Goal: Find specific page/section: Find specific page/section

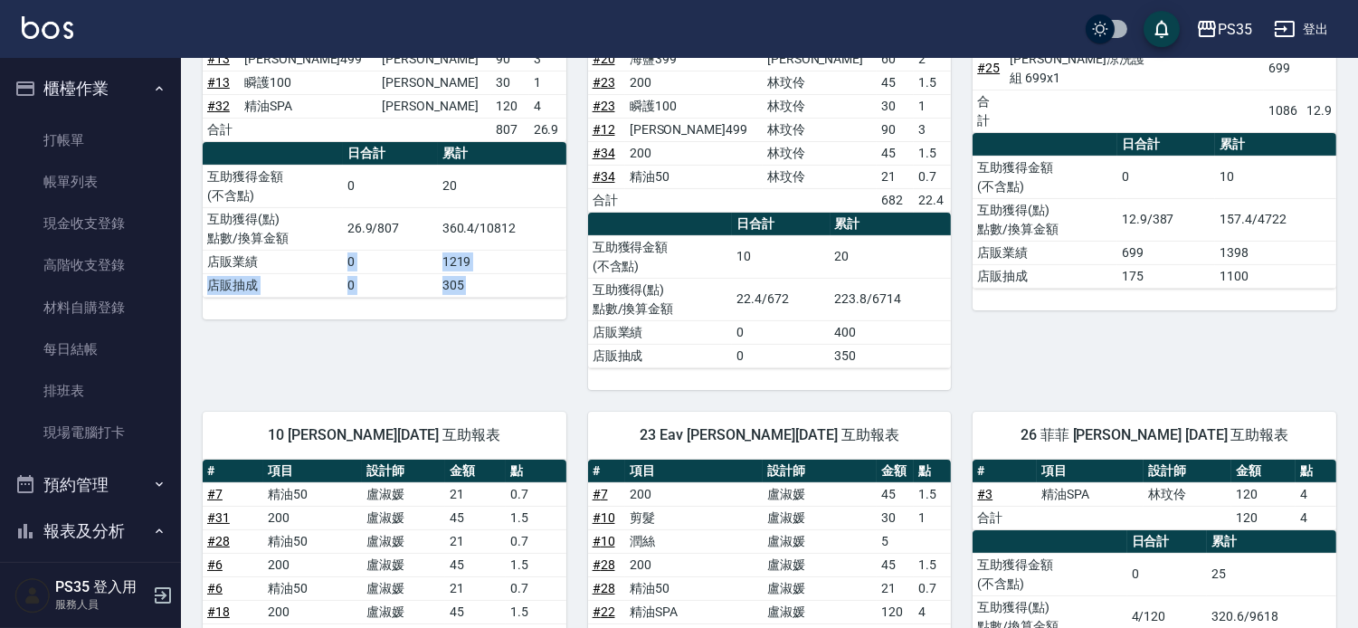
scroll to position [402, 0]
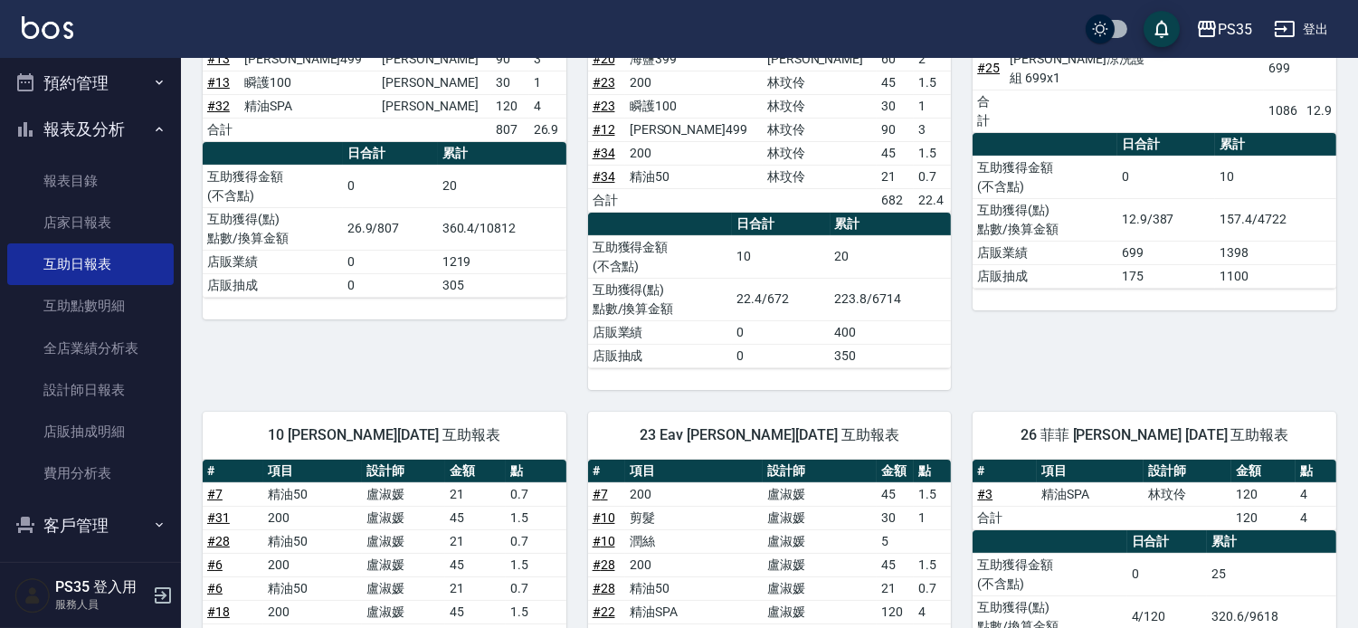
click at [1217, 330] on div "2 [PERSON_NAME] [DATE] 互助報表 # 項目 設計師 金額 點 # 4 200 [PERSON_NAME] 45 1.5 # 4 精油50…" at bounding box center [1143, 66] width 385 height 647
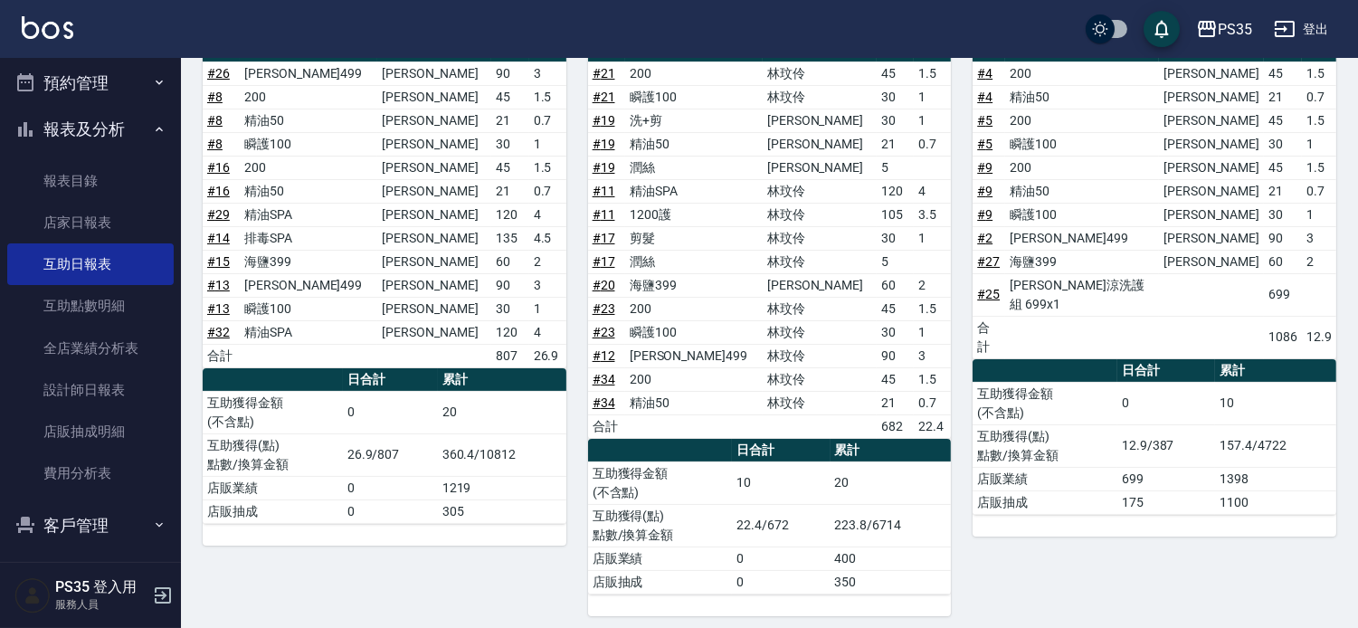
scroll to position [238, 0]
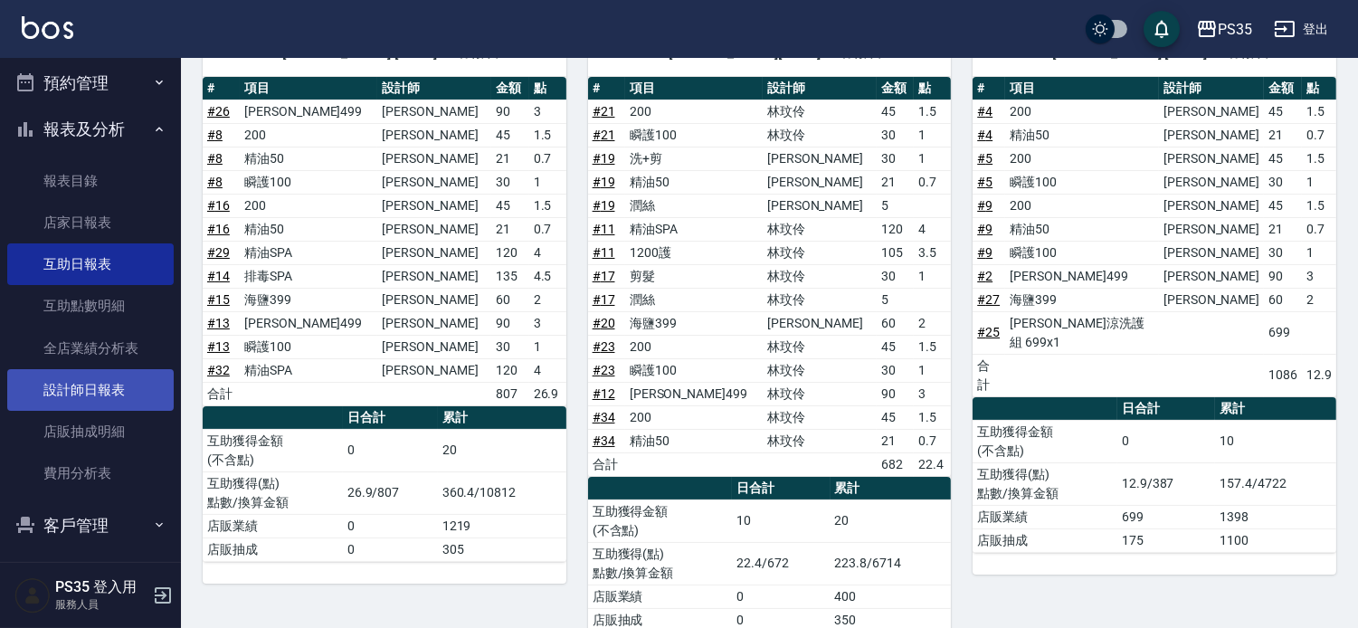
click at [103, 392] on link "設計師日報表" at bounding box center [90, 390] width 166 height 42
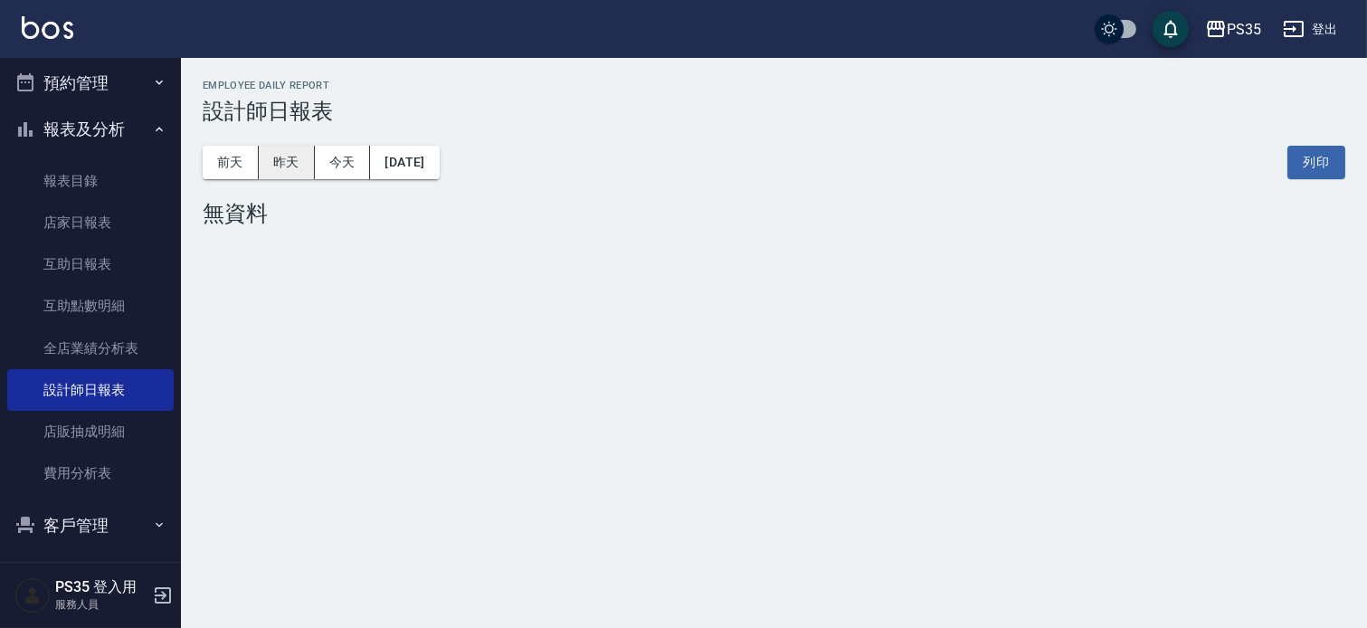
click at [288, 164] on button "昨天" at bounding box center [287, 162] width 56 height 33
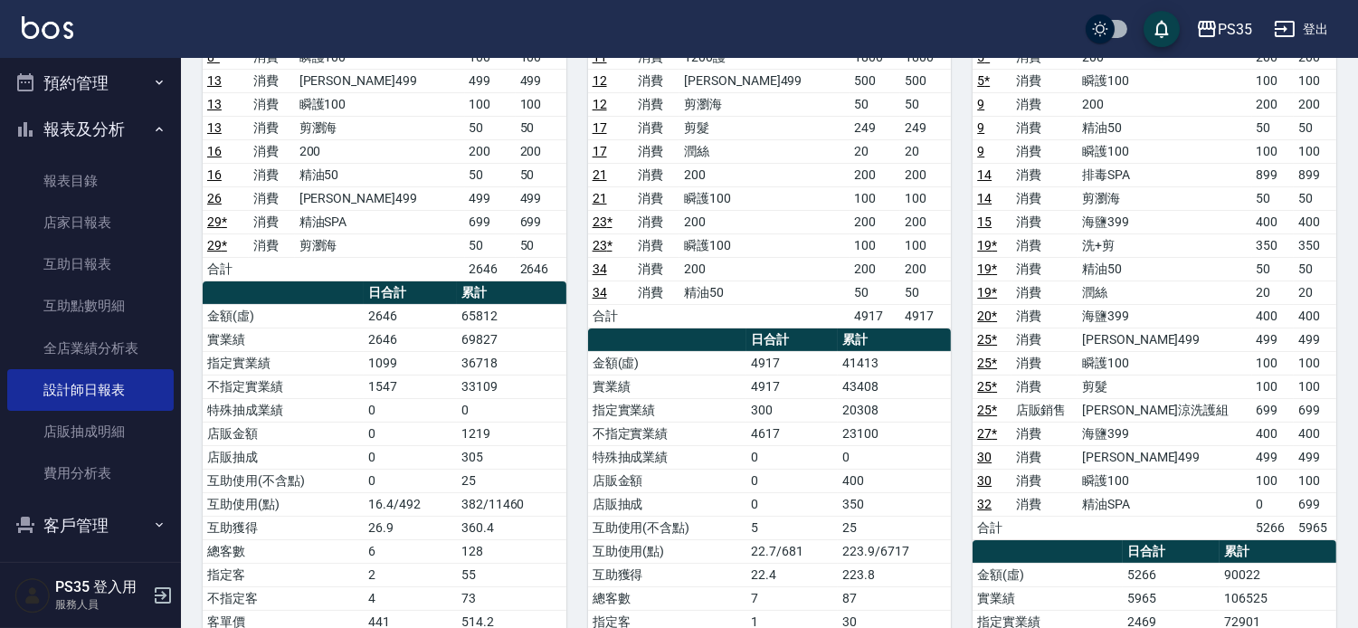
scroll to position [402, 0]
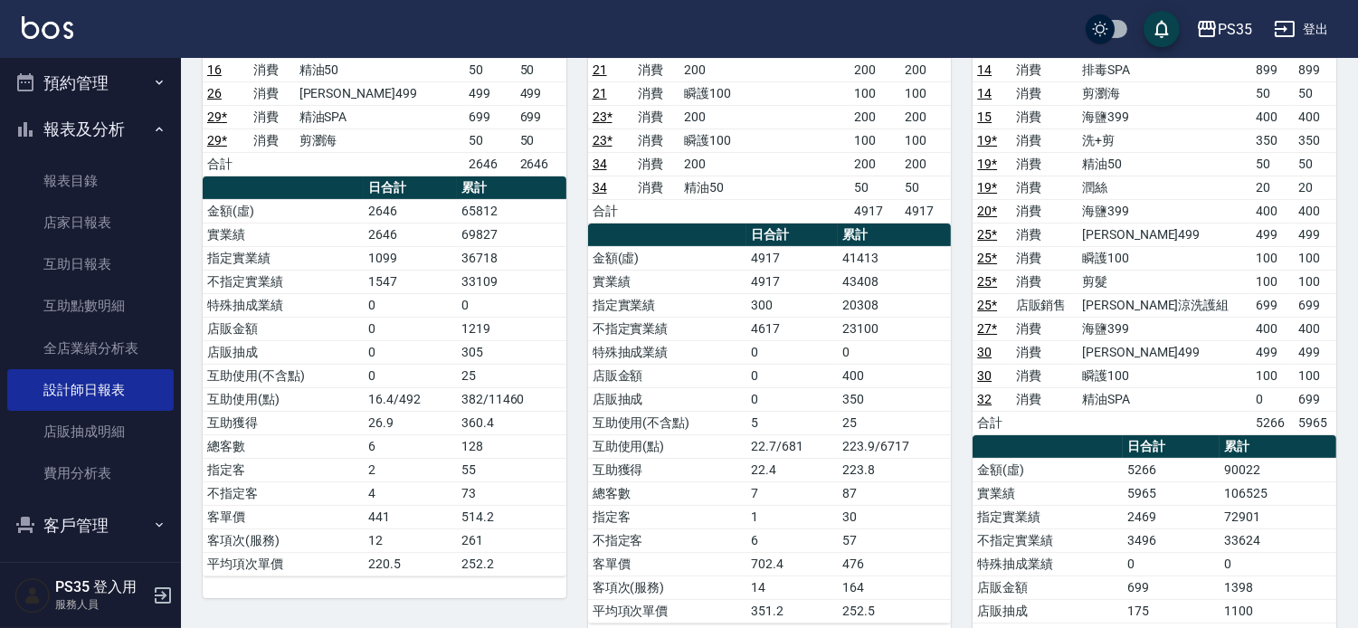
click at [1293, 245] on td "499" at bounding box center [1314, 235] width 43 height 24
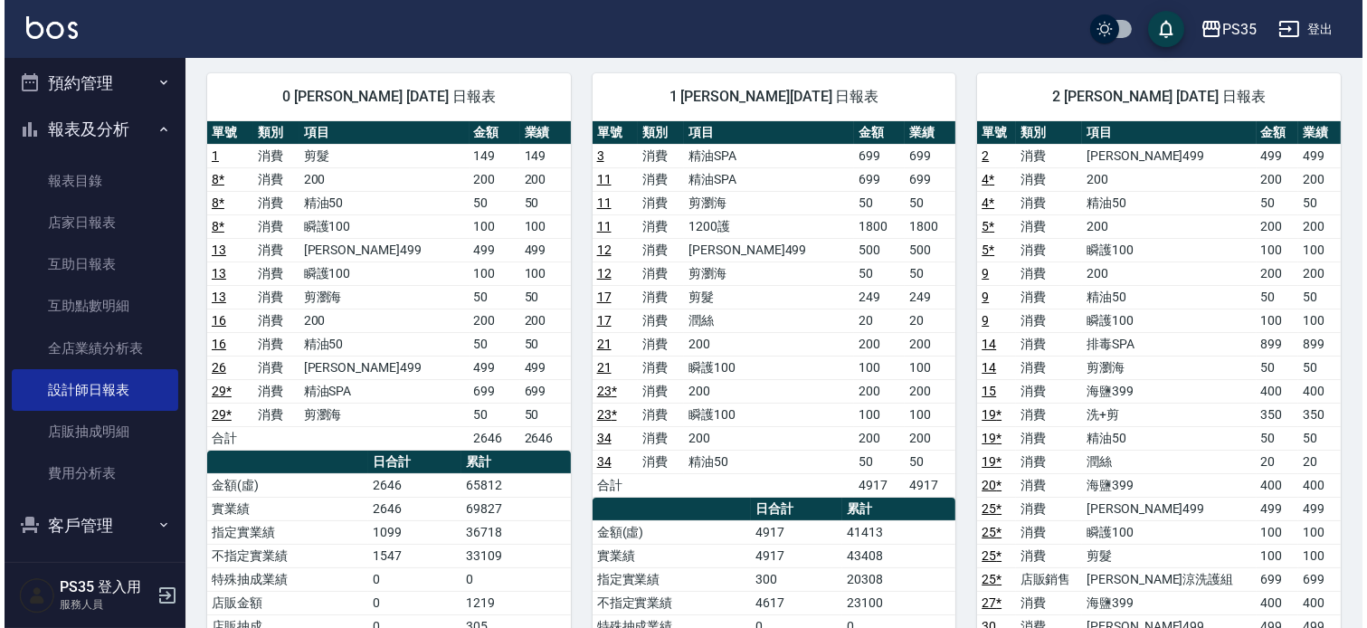
scroll to position [0, 0]
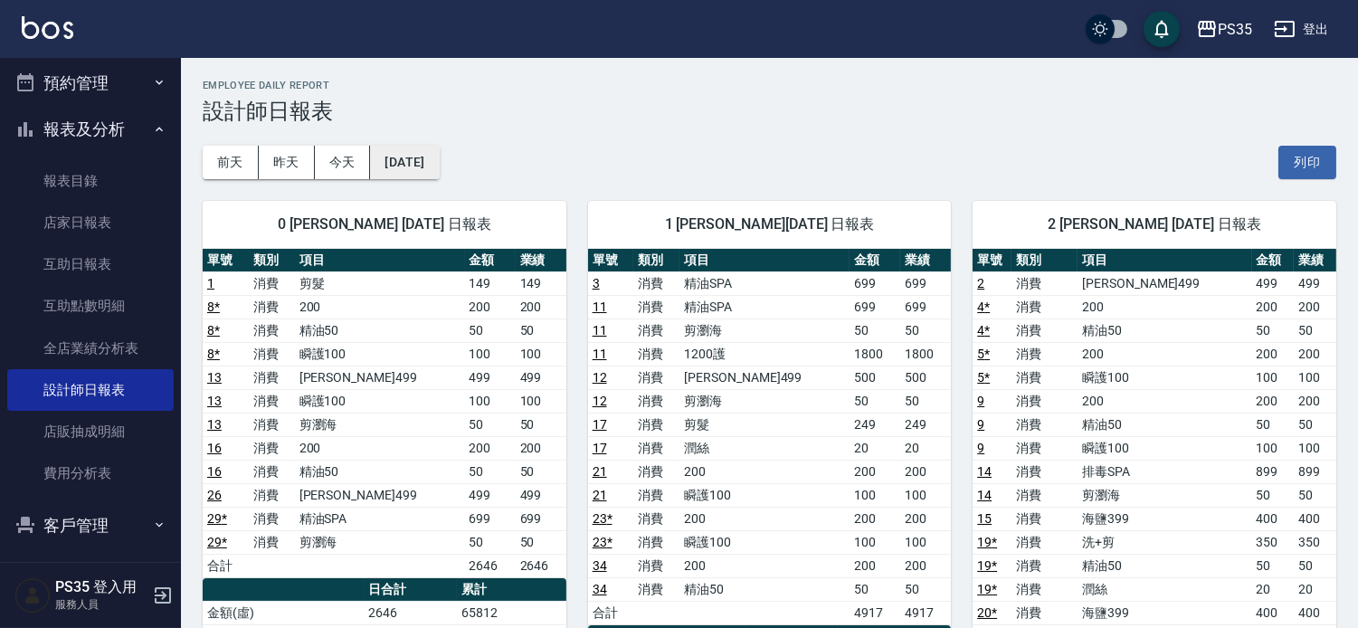
click at [429, 161] on button "[DATE]" at bounding box center [404, 162] width 69 height 33
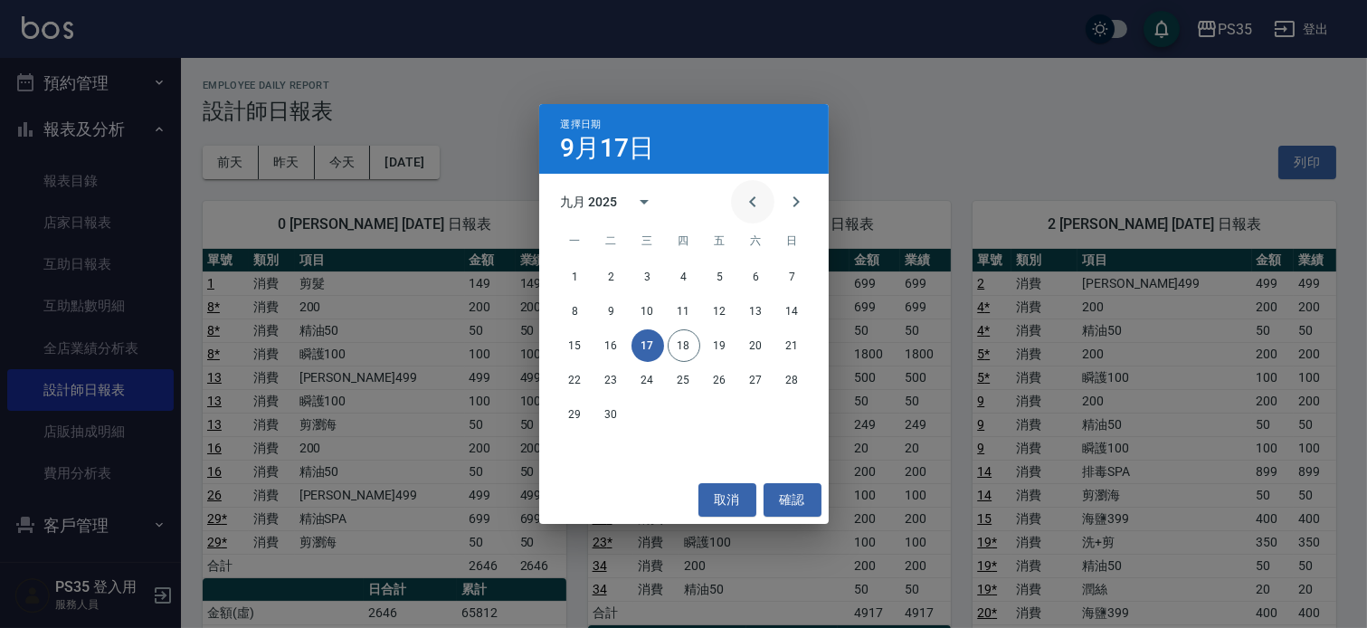
click at [742, 203] on icon "Previous month" at bounding box center [753, 202] width 22 height 22
click at [800, 337] on button "17" at bounding box center [792, 345] width 33 height 33
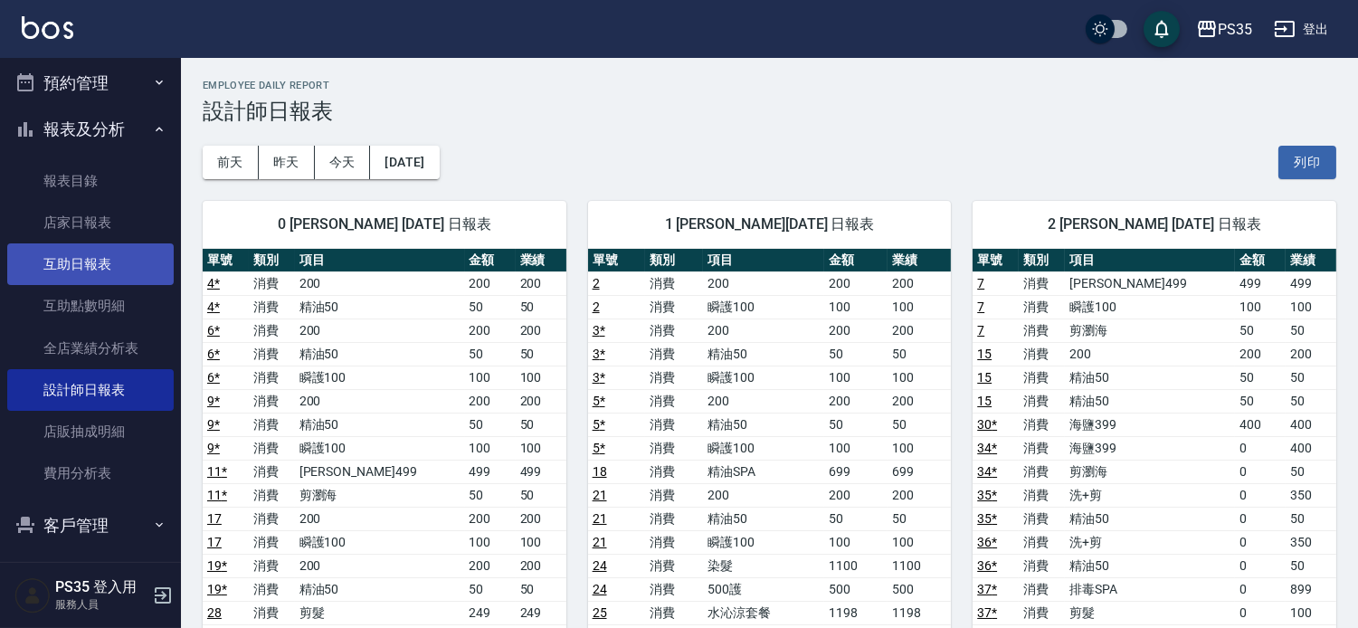
drag, startPoint x: 76, startPoint y: 310, endPoint x: 103, endPoint y: 257, distance: 59.9
click at [76, 310] on link "互助點數明細" at bounding box center [90, 306] width 166 height 42
click at [103, 257] on link "互助日報表" at bounding box center [90, 264] width 166 height 42
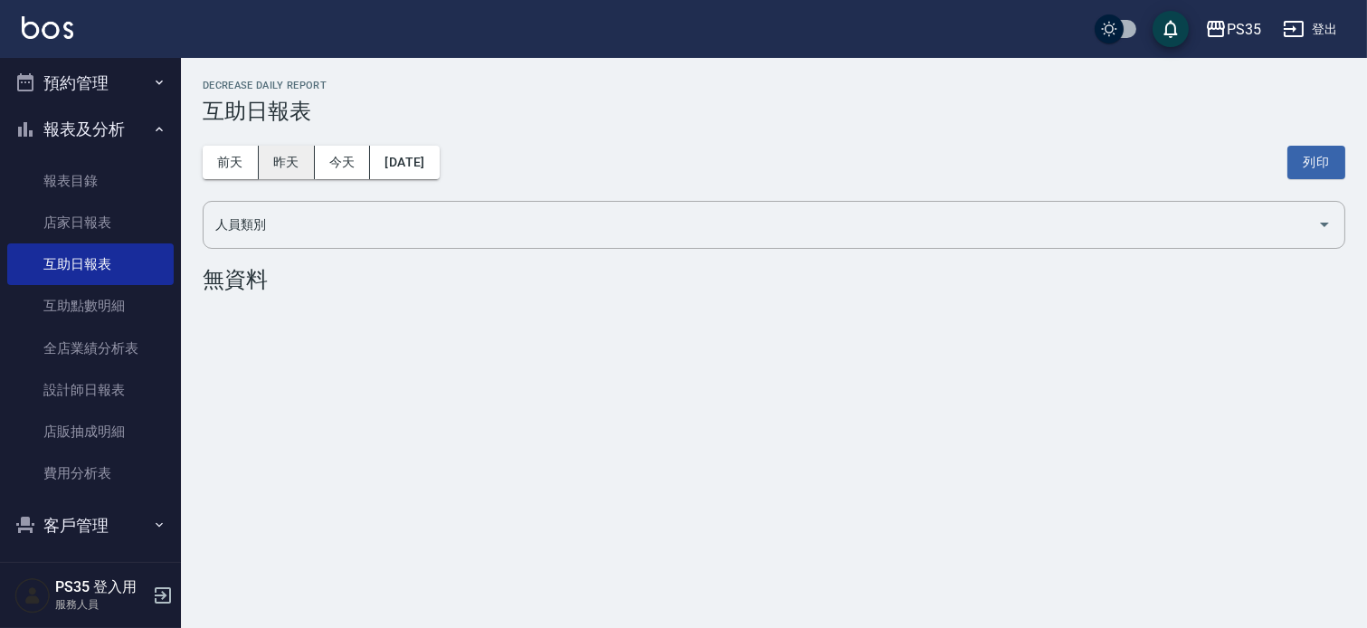
click at [276, 159] on button "昨天" at bounding box center [287, 162] width 56 height 33
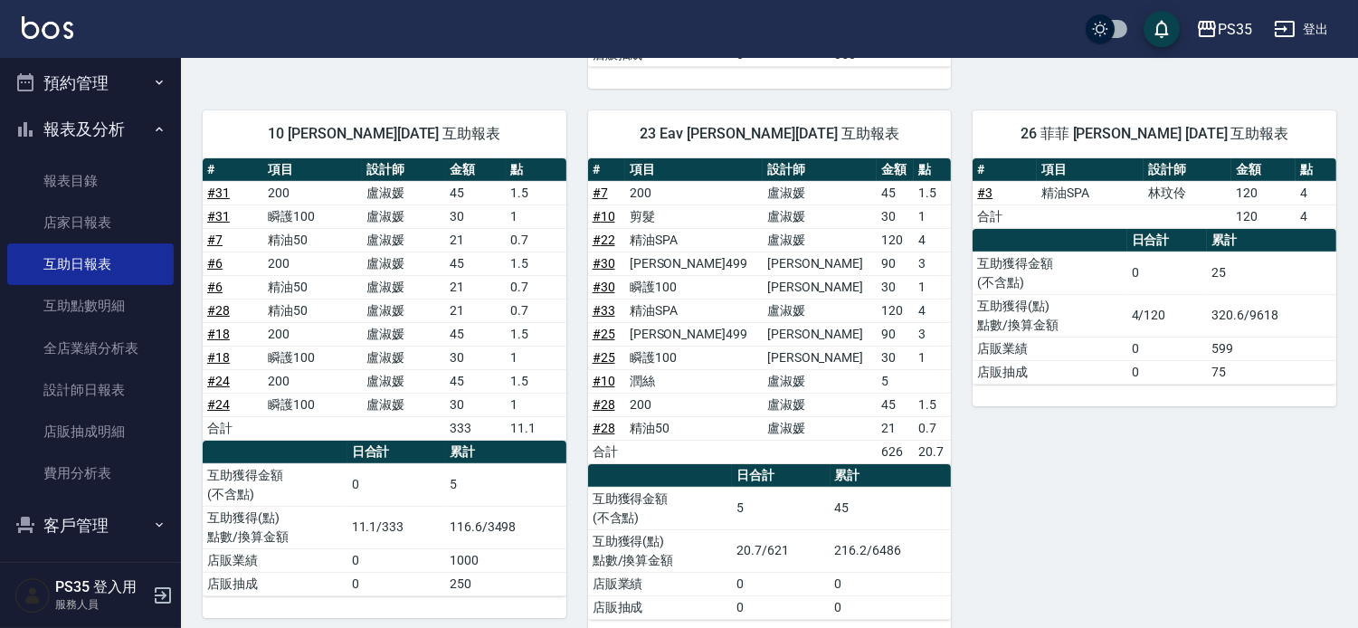
scroll to position [841, 0]
